Goal: Check status

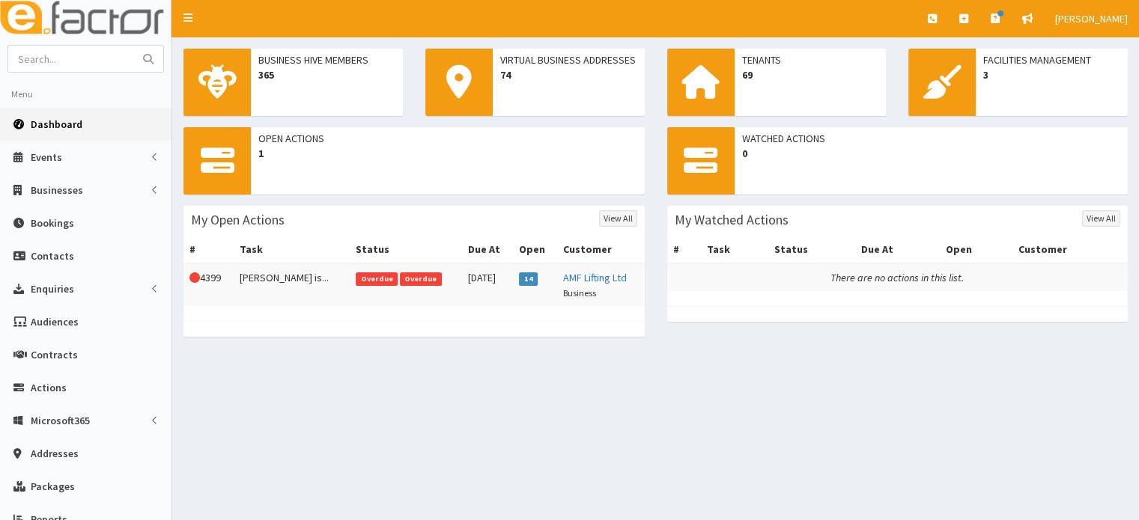
click at [592, 377] on div "Business Hive Members 365 Virtual Business Addresses 74 Tenants 69 Facilities M…" at bounding box center [655, 332] width 966 height 590
click at [462, 288] on td "30th Jul 2025" at bounding box center [487, 285] width 51 height 43
click at [400, 284] on span "Overdue" at bounding box center [421, 279] width 42 height 13
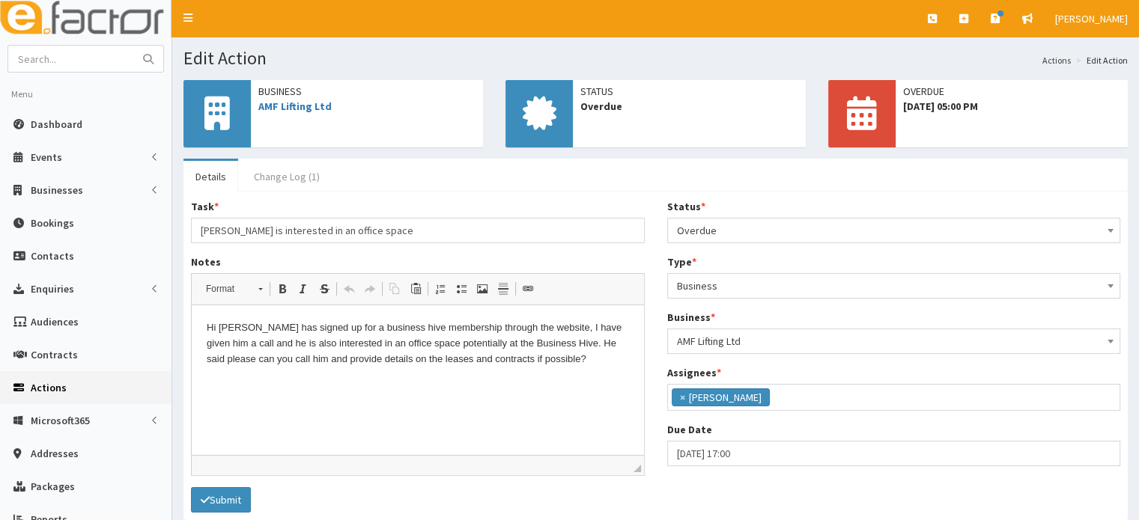
click at [297, 178] on link "Change Log (1)" at bounding box center [287, 176] width 90 height 31
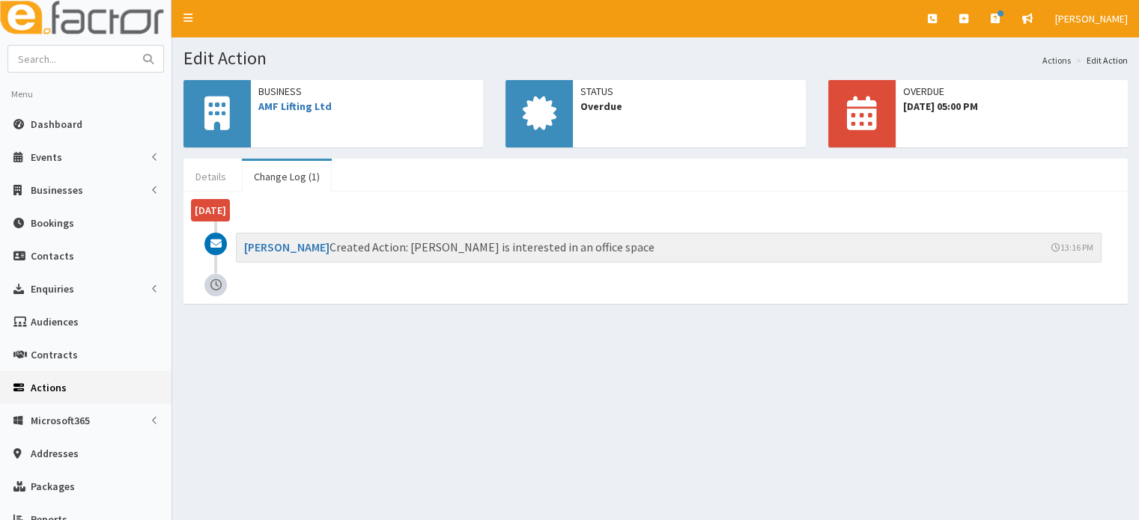
click at [222, 179] on link "Details" at bounding box center [210, 176] width 55 height 31
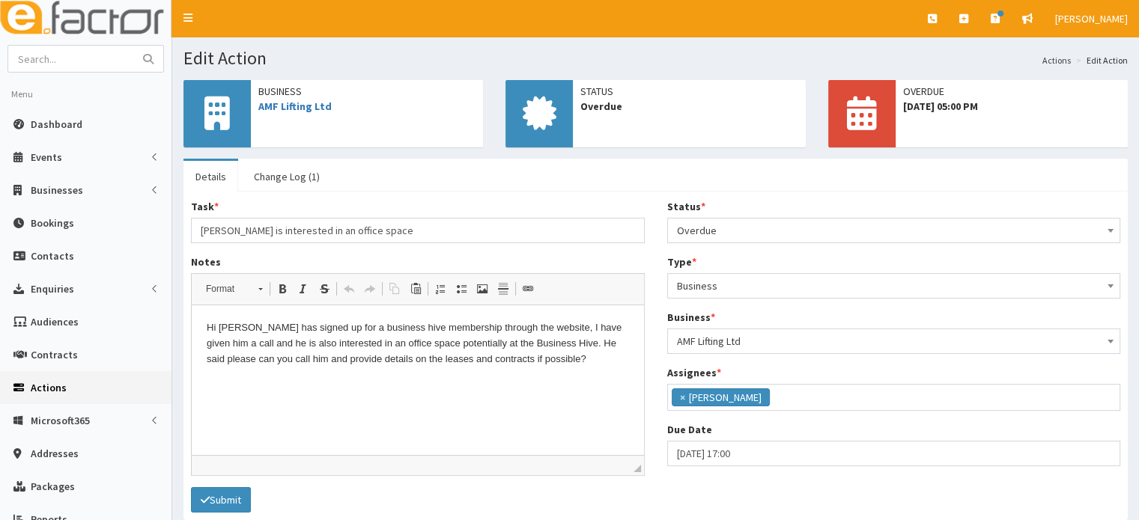
click at [534, 382] on html "Hi [PERSON_NAME] has signed up for a business hive membership through the websi…" at bounding box center [418, 343] width 452 height 76
click at [590, 374] on html "Hi [PERSON_NAME] has signed up for a business hive membership through the websi…" at bounding box center [418, 343] width 452 height 76
click at [115, 16] on img at bounding box center [85, 18] width 171 height 37
